Goal: Check status: Check status

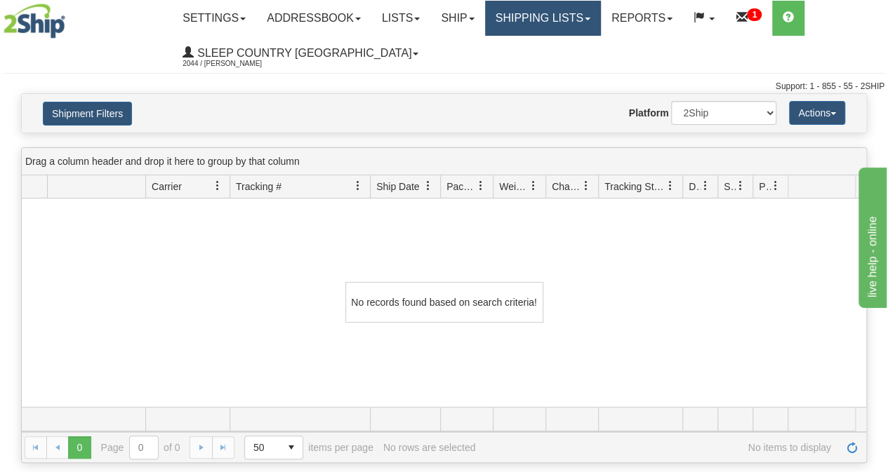
click at [574, 24] on link "Shipping lists" at bounding box center [543, 18] width 116 height 35
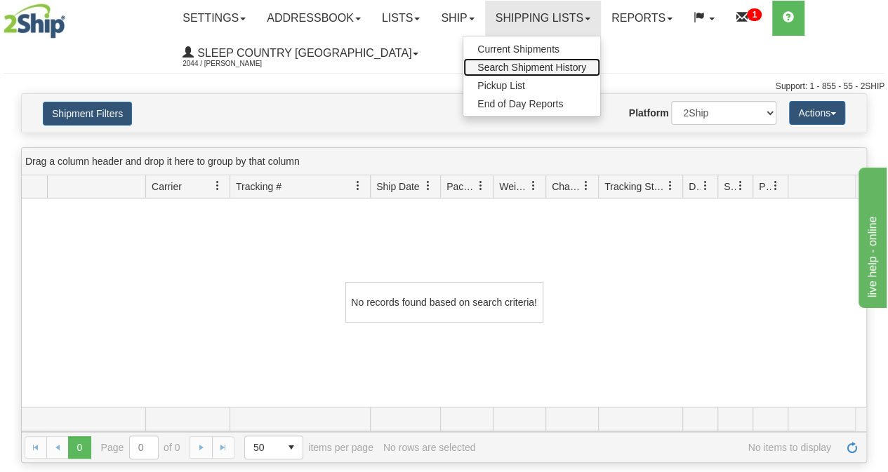
click at [556, 66] on span "Search Shipment History" at bounding box center [531, 67] width 109 height 11
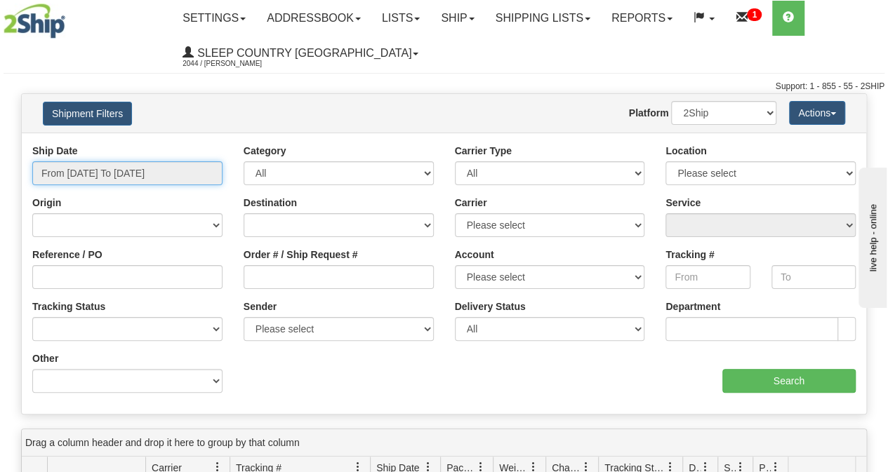
click at [126, 175] on input "From [DATE] To [DATE]" at bounding box center [127, 173] width 190 height 24
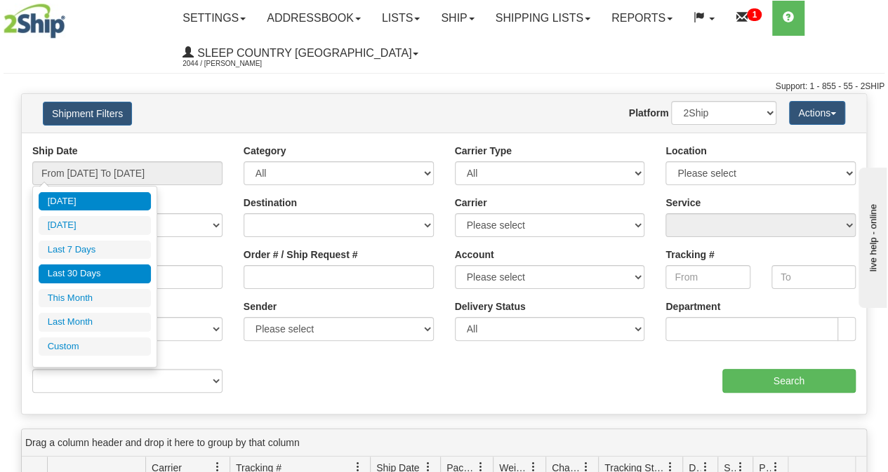
click at [80, 271] on li "Last 30 Days" at bounding box center [95, 274] width 112 height 19
type input "From [DATE] To [DATE]"
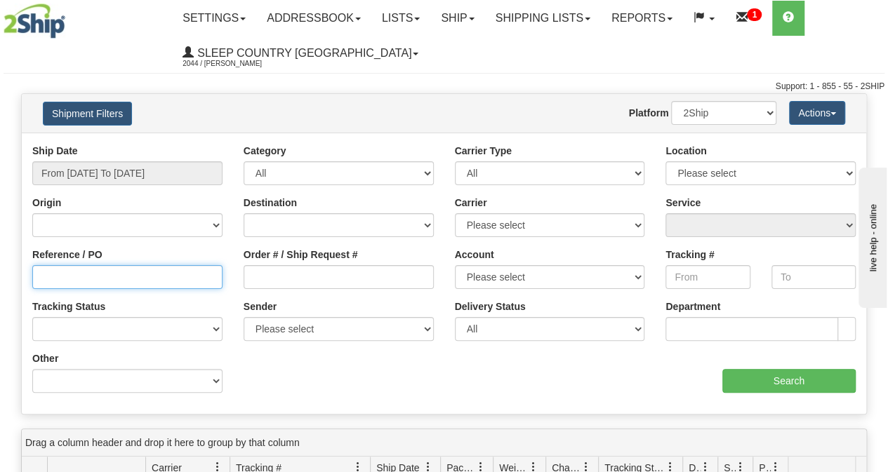
click at [65, 280] on input "Reference / PO" at bounding box center [127, 277] width 190 height 24
paste input "9000I172142"
type input "9000I172142"
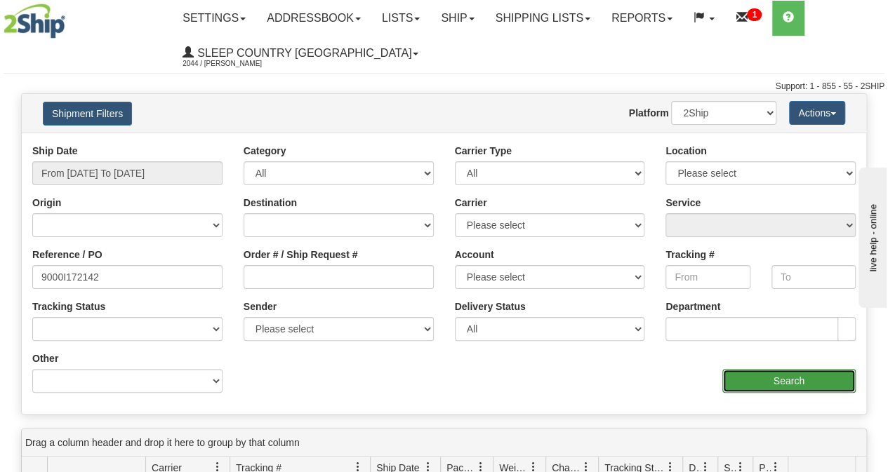
click at [780, 378] on input "Search" at bounding box center [789, 381] width 134 height 24
